Goal: Find specific fact: Find specific fact

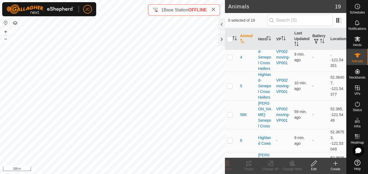
scroll to position [237, 0]
click at [295, 135] on span "9 min. ago" at bounding box center [299, 140] width 10 height 10
drag, startPoint x: 295, startPoint y: 116, endPoint x: 294, endPoint y: 124, distance: 7.7
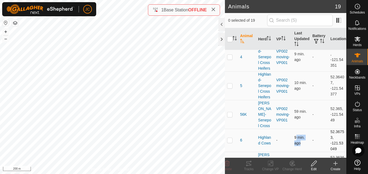
click at [294, 129] on td "9 min. ago" at bounding box center [301, 140] width 18 height 23
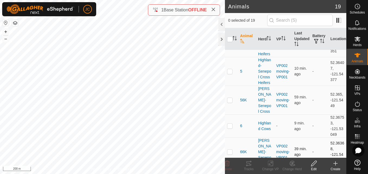
scroll to position [255, 0]
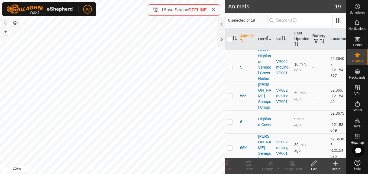
click at [329, 110] on td "52.36753, -121.53049" at bounding box center [337, 121] width 18 height 23
copy td "52.36753"
drag, startPoint x: 326, startPoint y: 102, endPoint x: 333, endPoint y: 108, distance: 10.0
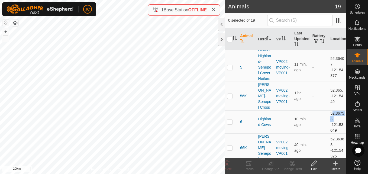
click at [333, 110] on td "52.36753, -121.53049" at bounding box center [337, 121] width 18 height 23
copy td "-121.53049"
click at [335, 110] on td "52.36753, -121.53049" at bounding box center [337, 121] width 18 height 23
drag, startPoint x: 334, startPoint y: 108, endPoint x: 327, endPoint y: 90, distance: 18.9
click at [328, 110] on td "52.36753, -121.53049" at bounding box center [337, 121] width 18 height 23
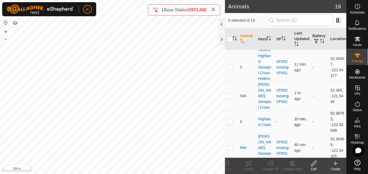
copy td "52.36753, -121.53049"
click at [328, 110] on td "52.36753, -121.53049" at bounding box center [337, 121] width 18 height 23
copy td "52.36753"
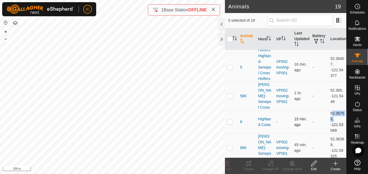
drag, startPoint x: 325, startPoint y: 101, endPoint x: 336, endPoint y: 108, distance: 13.4
click at [336, 110] on td "52.36753, -121.53049" at bounding box center [337, 121] width 18 height 23
copy td "-121.53049"
drag, startPoint x: 326, startPoint y: 90, endPoint x: 336, endPoint y: 106, distance: 19.4
click at [336, 110] on td "52.36753, -121.53049" at bounding box center [337, 121] width 18 height 23
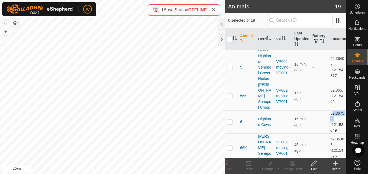
copy td "52.36753, -121.53049"
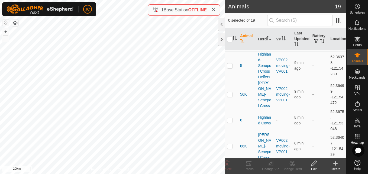
scroll to position [257, 0]
drag, startPoint x: 326, startPoint y: 89, endPoint x: 331, endPoint y: 96, distance: 8.6
click at [331, 108] on td "52.3675, -121.53048" at bounding box center [337, 119] width 18 height 23
copy td "52.3675,"
drag, startPoint x: 327, startPoint y: 100, endPoint x: 332, endPoint y: 107, distance: 8.7
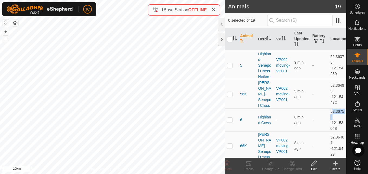
click at [332, 108] on td "52.3675, -121.53048" at bounding box center [337, 119] width 18 height 23
copy td "-121.53048"
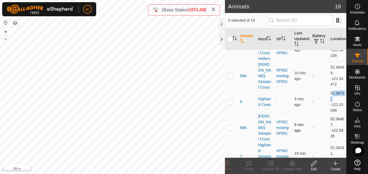
scroll to position [276, 0]
click at [330, 113] on td "52.36407, -121.5429" at bounding box center [337, 127] width 18 height 29
click at [329, 113] on td "52.36407, -121.5429" at bounding box center [337, 127] width 18 height 29
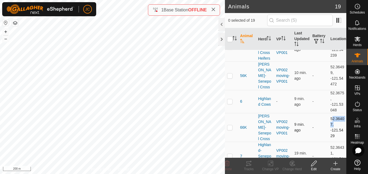
click at [329, 113] on td "52.36407, -121.5429" at bounding box center [337, 127] width 18 height 29
drag, startPoint x: 326, startPoint y: 105, endPoint x: 331, endPoint y: 111, distance: 8.1
click at [331, 113] on td "52.36407, -121.5429" at bounding box center [337, 127] width 18 height 29
copy td "-121.5429"
drag, startPoint x: 326, startPoint y: 92, endPoint x: 333, endPoint y: 108, distance: 17.4
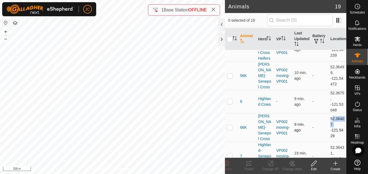
click at [333, 113] on td "52.36407, -121.5429" at bounding box center [337, 127] width 18 height 29
copy td "52.36407, -121.5429"
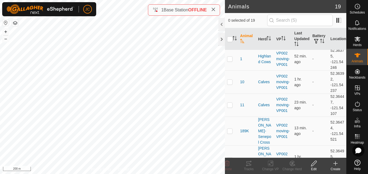
scroll to position [0, 0]
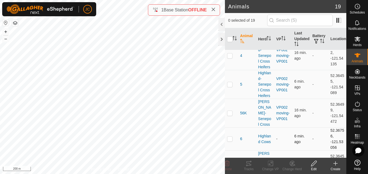
scroll to position [246, 0]
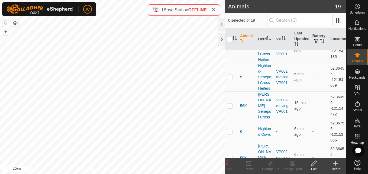
click at [295, 126] on span "6 min. ago" at bounding box center [299, 131] width 10 height 10
drag, startPoint x: 295, startPoint y: 110, endPoint x: 294, endPoint y: 106, distance: 4.4
click at [294, 126] on span "6 min. ago" at bounding box center [299, 131] width 10 height 10
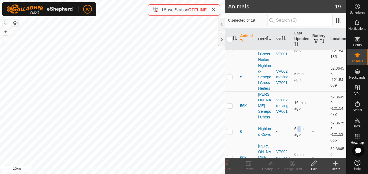
click at [294, 126] on span "6 min. ago" at bounding box center [299, 131] width 10 height 10
checkbox input "true"
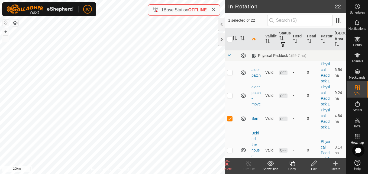
checkbox input "false"
checkbox input "true"
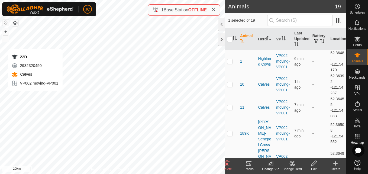
checkbox input "true"
checkbox input "false"
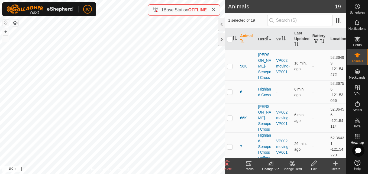
scroll to position [283, 0]
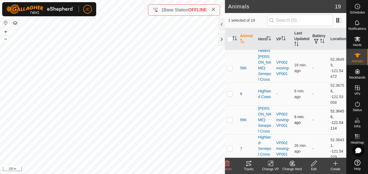
click at [294, 114] on span "6 min. ago" at bounding box center [299, 119] width 10 height 10
drag, startPoint x: 294, startPoint y: 95, endPoint x: 296, endPoint y: 101, distance: 6.2
click at [296, 105] on td "6 min. ago" at bounding box center [301, 119] width 18 height 29
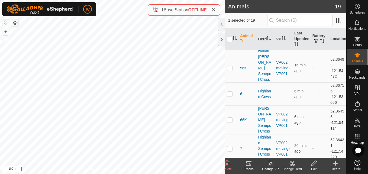
click at [229, 117] on p-checkbox at bounding box center [229, 119] width 5 height 4
checkbox input "true"
click at [328, 105] on td "52.36456, -121.54114" at bounding box center [337, 119] width 18 height 29
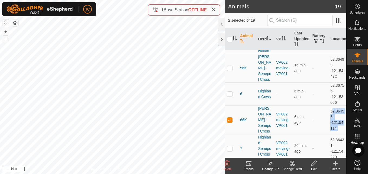
click at [328, 105] on td "52.36456, -121.54114" at bounding box center [337, 119] width 18 height 29
drag, startPoint x: 327, startPoint y: 95, endPoint x: 326, endPoint y: 93, distance: 2.9
click at [328, 105] on td "52.36456, -121.54114" at bounding box center [337, 119] width 18 height 29
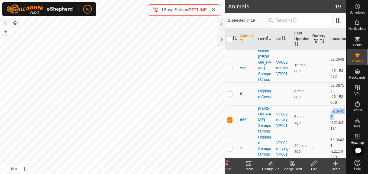
copy td "52.36456"
drag, startPoint x: 325, startPoint y: 97, endPoint x: 335, endPoint y: 104, distance: 12.2
click at [335, 105] on td "52.36456, -121.54114" at bounding box center [337, 119] width 18 height 29
copy td "-121.54114"
click at [328, 105] on td "52.36456, -121.54114" at bounding box center [337, 119] width 18 height 29
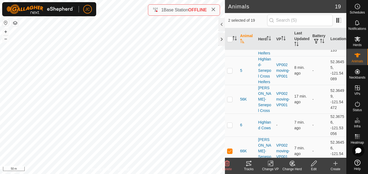
scroll to position [252, 0]
click at [292, 114] on td "8 min. ago" at bounding box center [301, 125] width 18 height 23
click at [329, 114] on td "52.36756, -121.53056" at bounding box center [337, 125] width 18 height 23
copy td "52.36756"
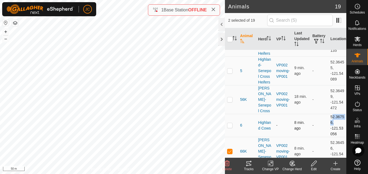
drag, startPoint x: 325, startPoint y: 104, endPoint x: 335, endPoint y: 113, distance: 13.2
click at [335, 114] on td "52.36756, -121.53056" at bounding box center [337, 125] width 18 height 23
copy td "-121.53056"
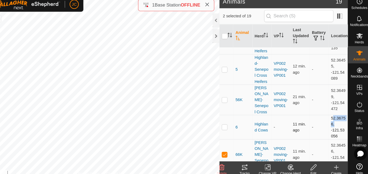
drag, startPoint x: 326, startPoint y: 94, endPoint x: 334, endPoint y: 110, distance: 18.5
click at [334, 114] on td "52.36756, -121.53056" at bounding box center [337, 125] width 18 height 23
copy td "52.36756, -121.53056"
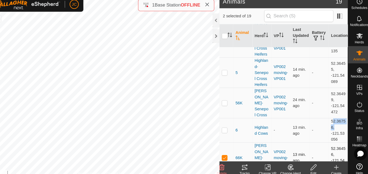
scroll to position [249, 0]
